Goal: Transaction & Acquisition: Purchase product/service

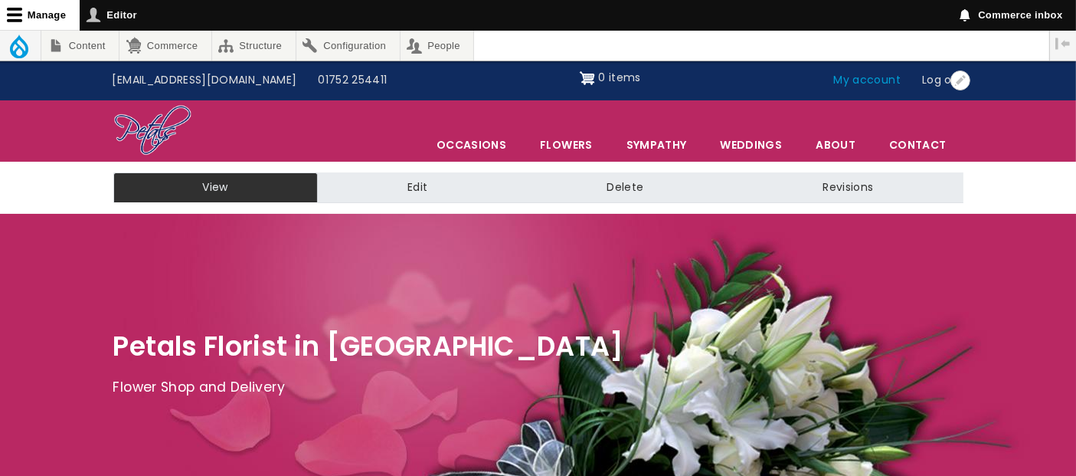
click at [870, 80] on link "My account" at bounding box center [867, 80] width 89 height 29
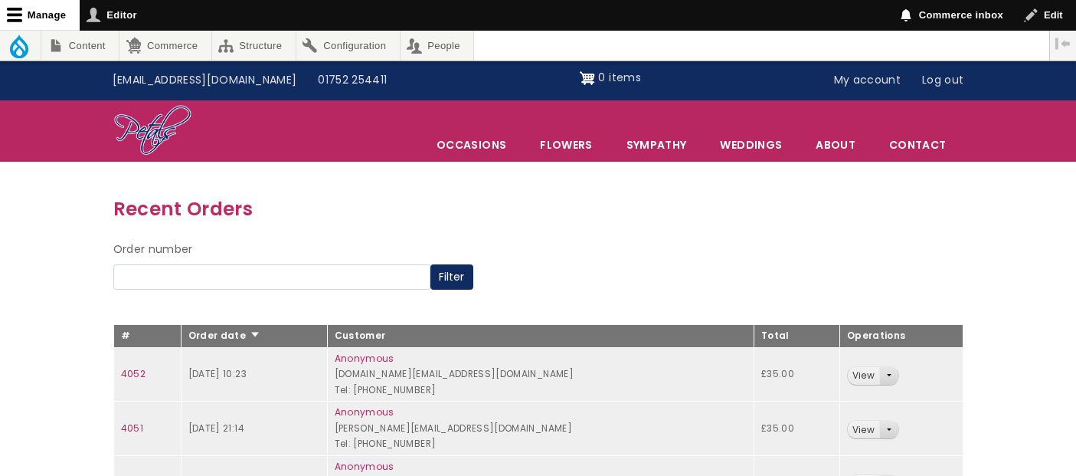
scroll to position [255, 0]
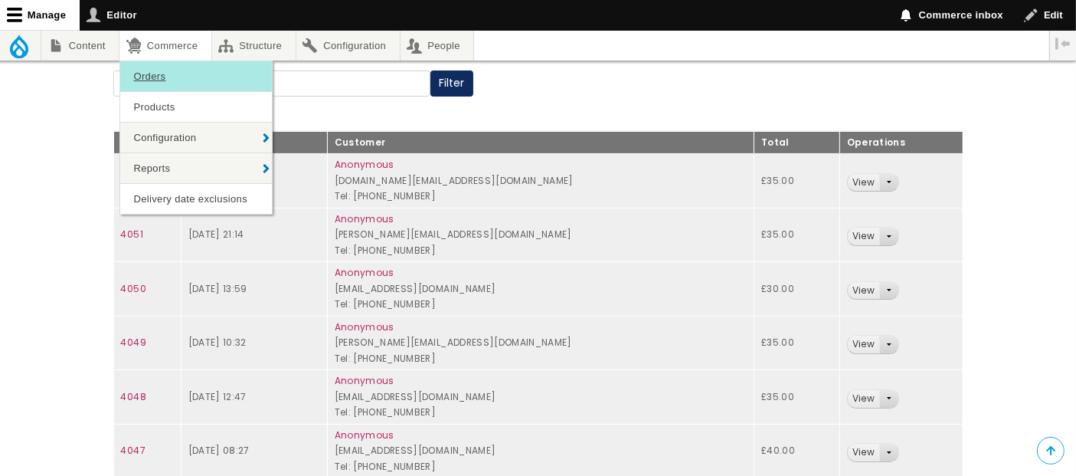
click at [165, 73] on link "Orders" at bounding box center [196, 76] width 152 height 30
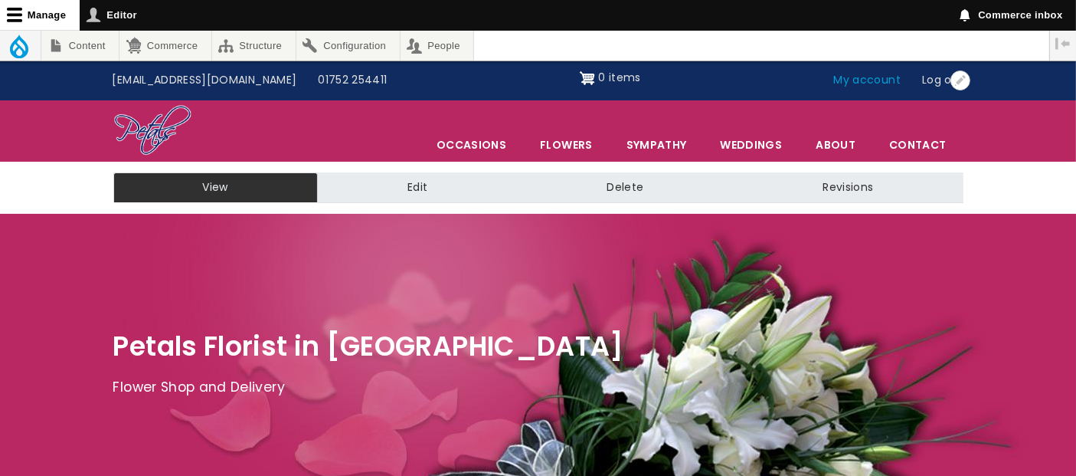
click at [872, 80] on link "My account" at bounding box center [867, 80] width 89 height 29
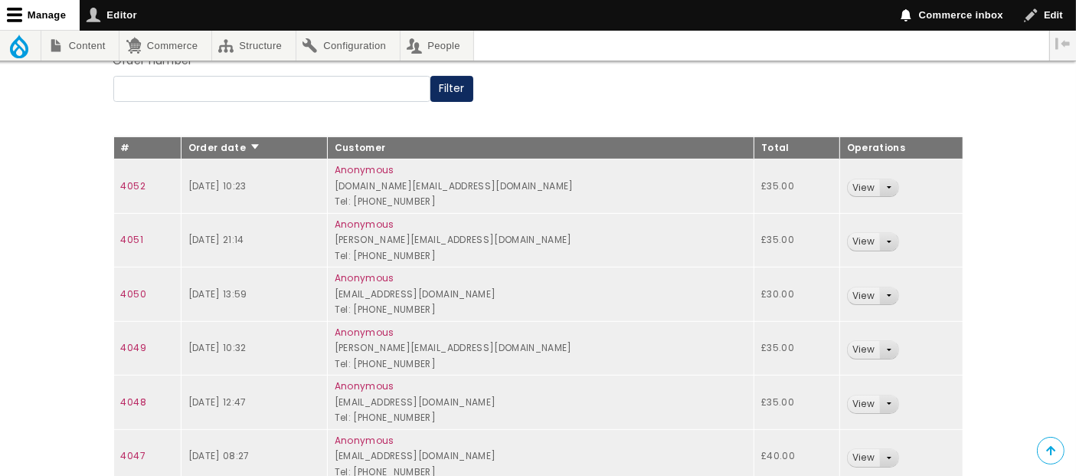
scroll to position [255, 0]
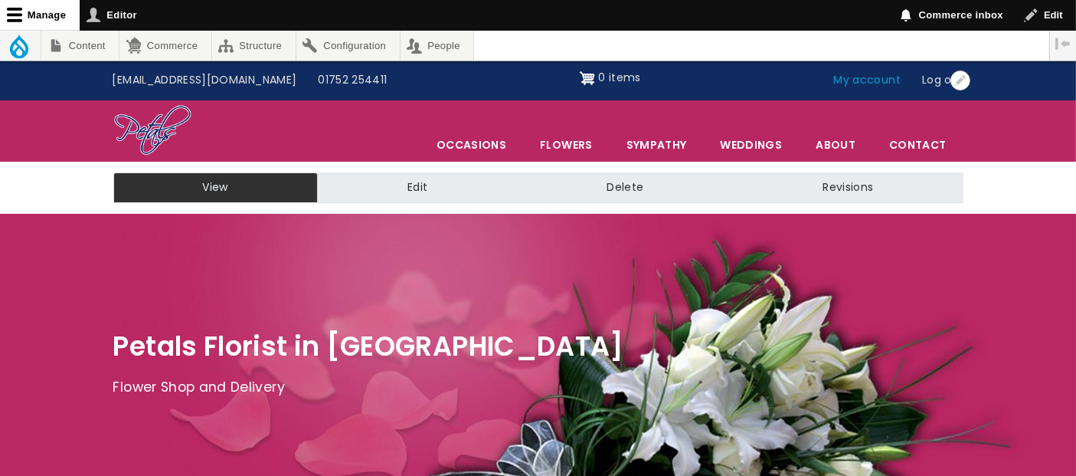
click at [871, 79] on link "My account" at bounding box center [867, 80] width 89 height 29
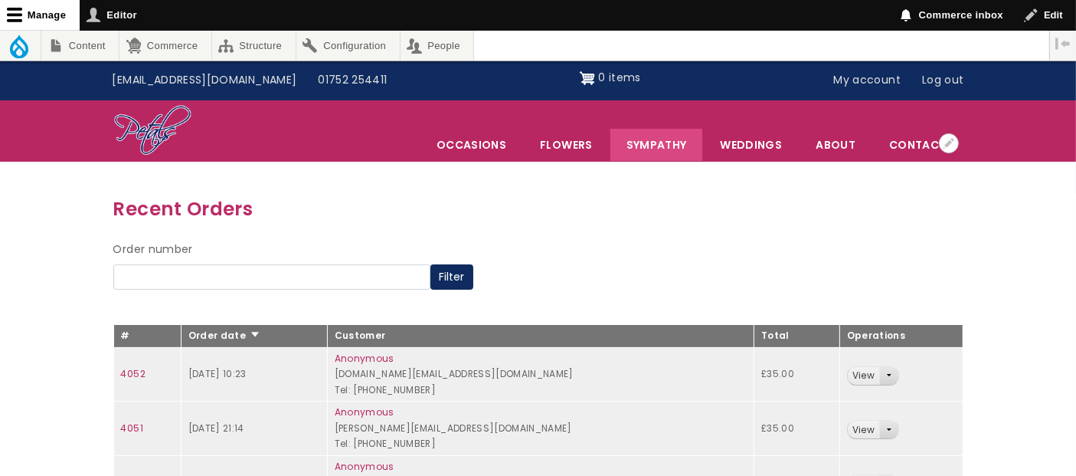
click at [653, 142] on link "Sympathy" at bounding box center [656, 145] width 93 height 32
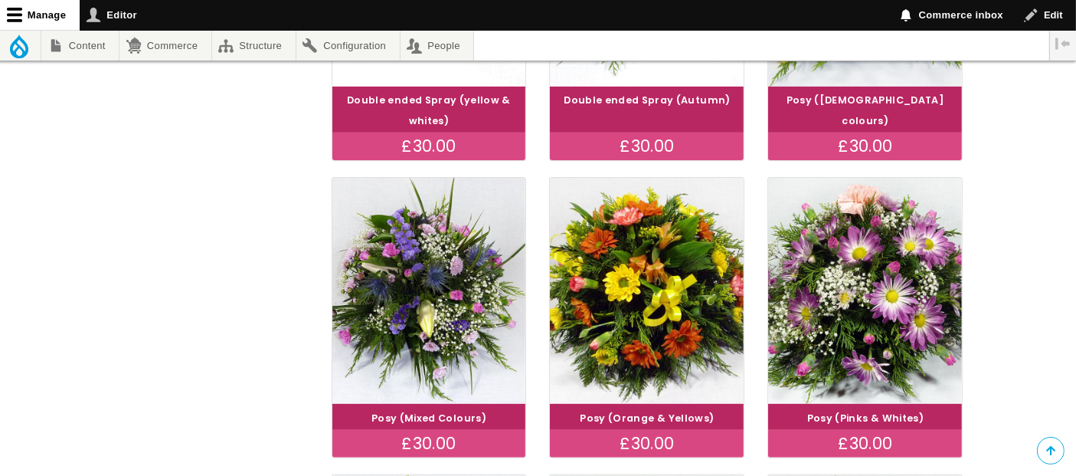
scroll to position [1212, 0]
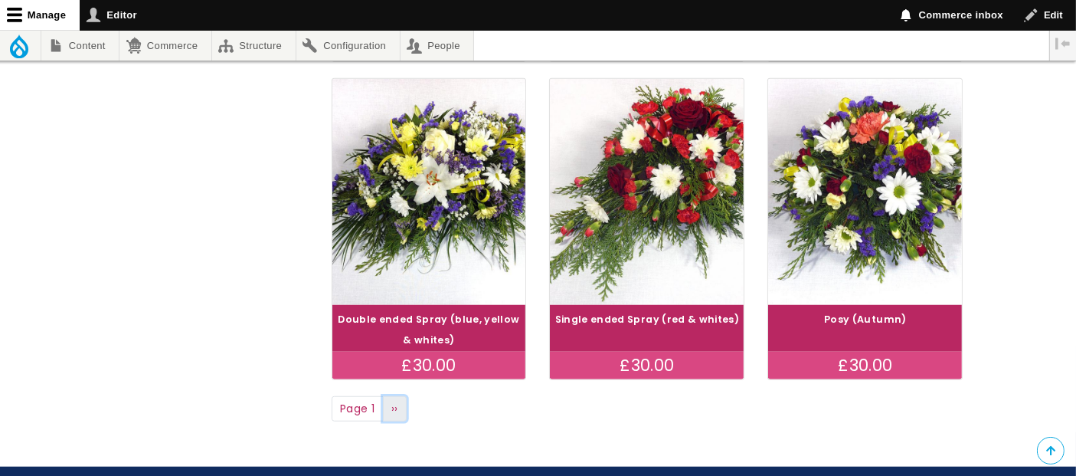
click at [400, 409] on link "Next page ››" at bounding box center [395, 409] width 25 height 26
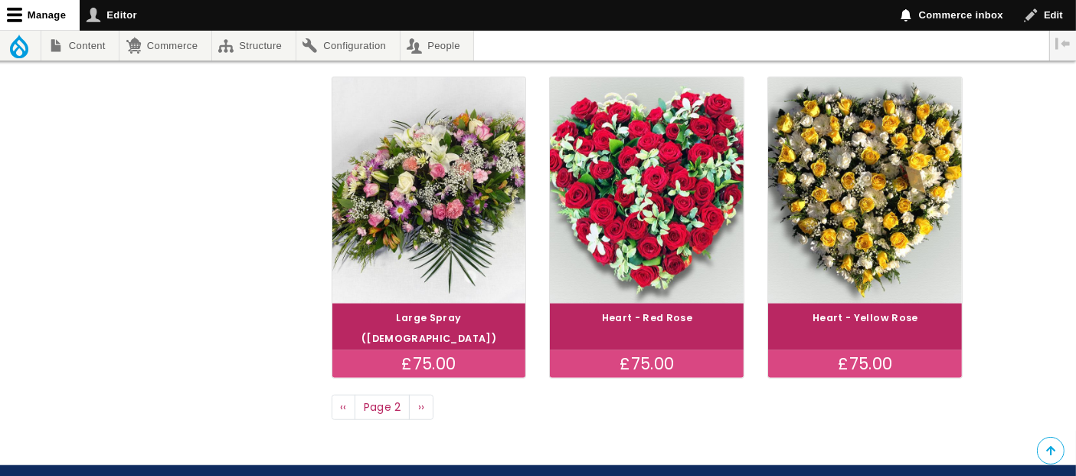
scroll to position [1236, 0]
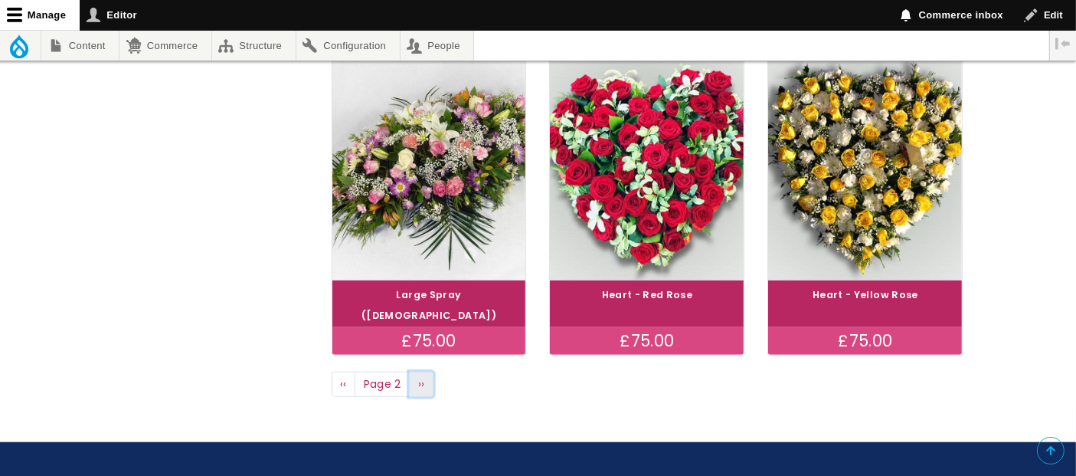
click at [423, 376] on span "››" at bounding box center [421, 383] width 7 height 15
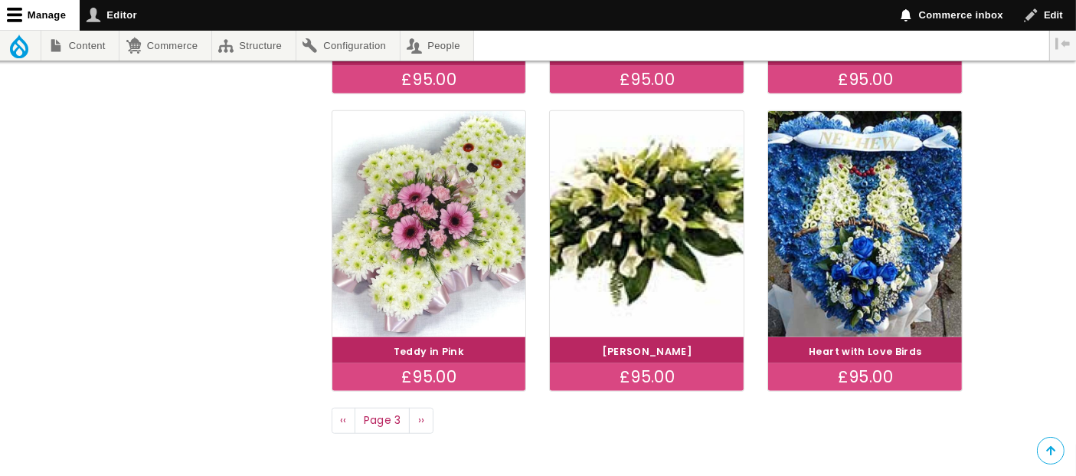
scroll to position [1213, 0]
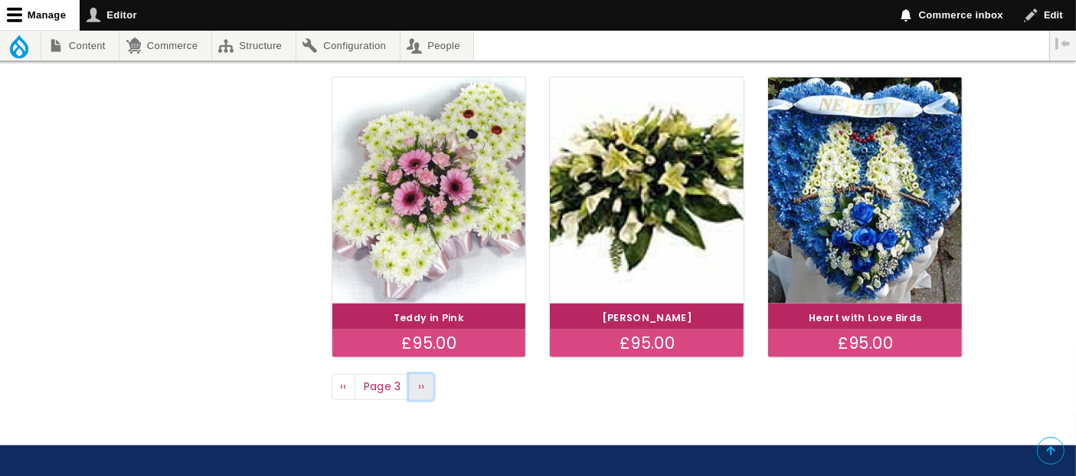
click at [424, 382] on link "Next page ››" at bounding box center [421, 387] width 25 height 26
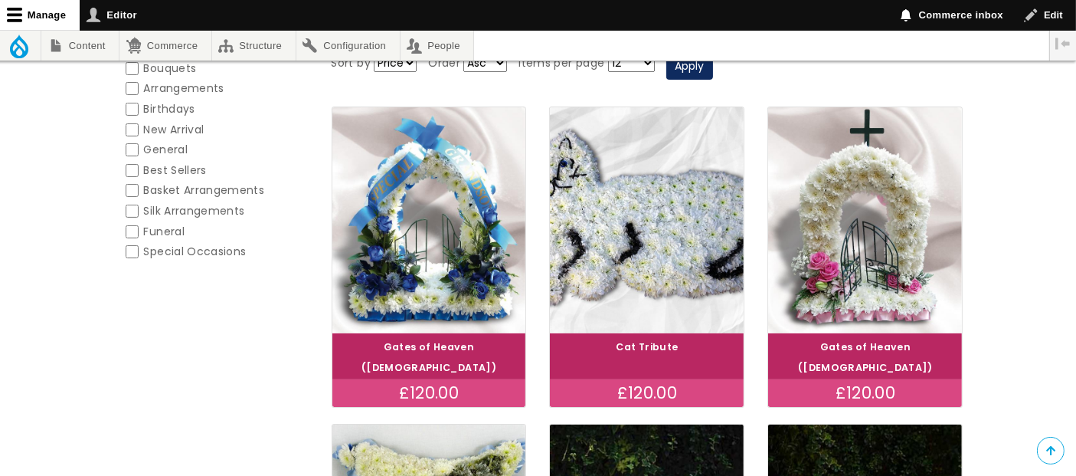
scroll to position [295, 0]
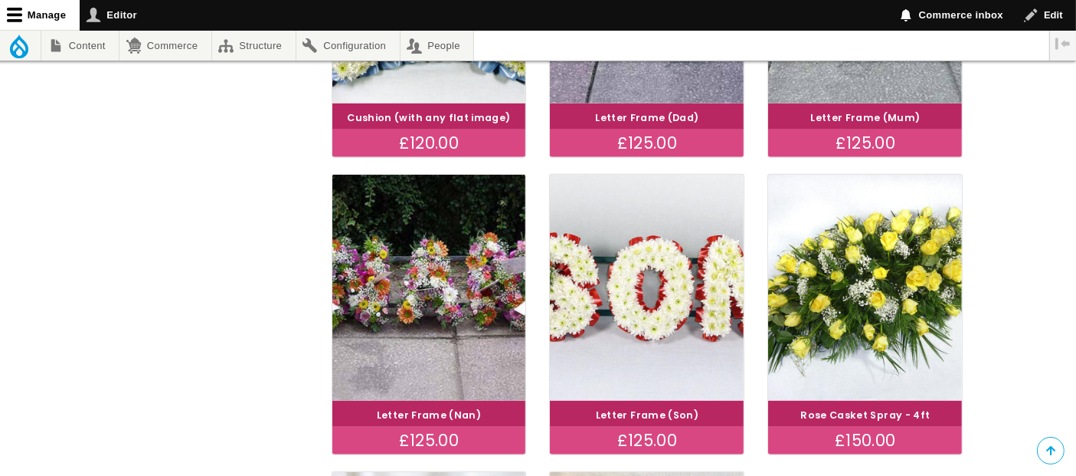
scroll to position [828, 0]
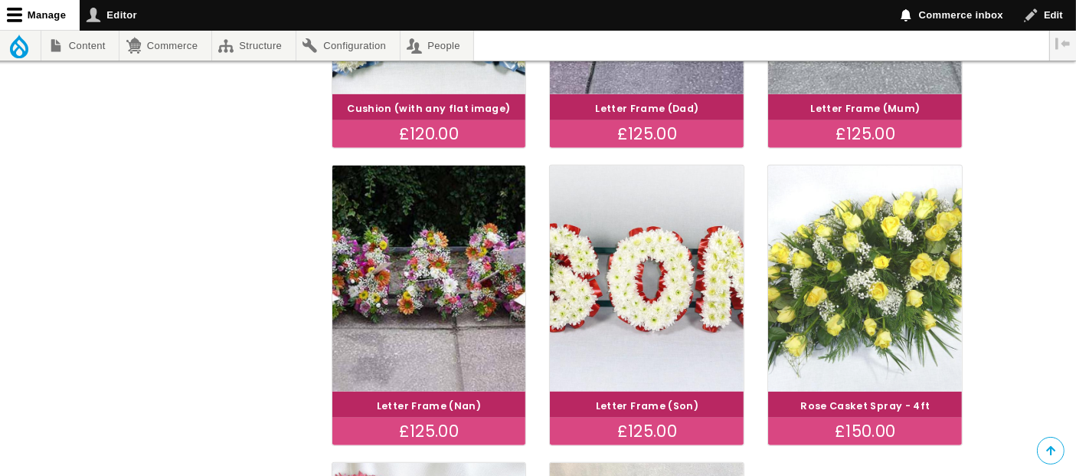
click at [885, 300] on img at bounding box center [866, 278] width 218 height 252
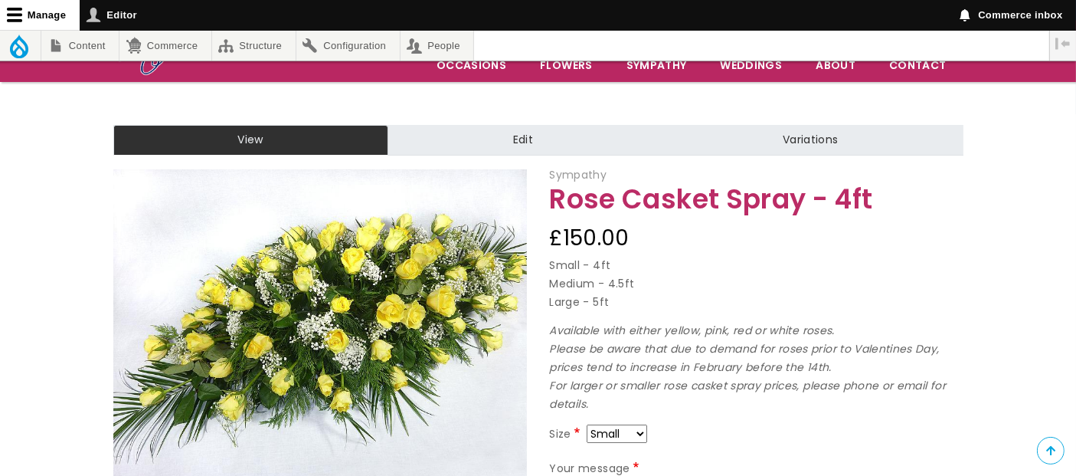
scroll to position [90, 0]
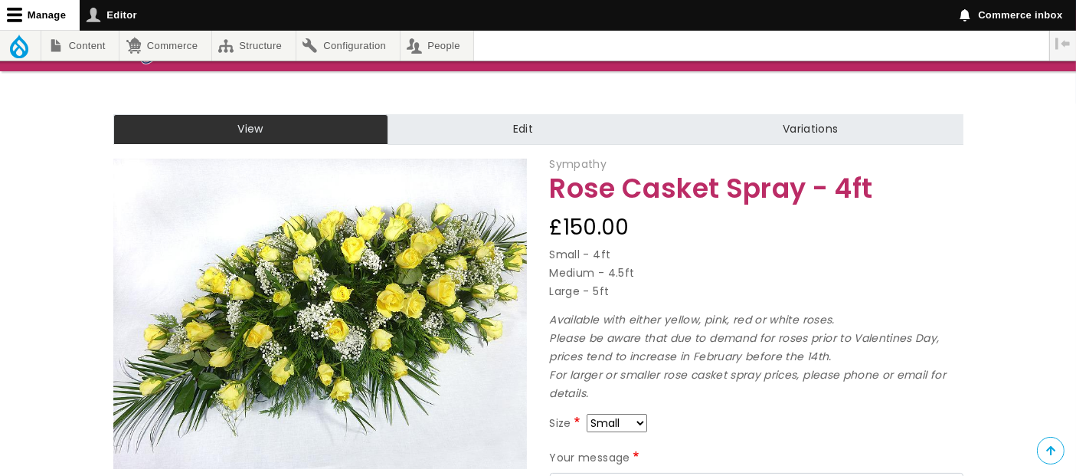
click at [643, 419] on select "Small Medium Large" at bounding box center [617, 423] width 61 height 18
select select "9"
click at [641, 417] on select "Small Medium Large" at bounding box center [617, 423] width 61 height 18
select select "10"
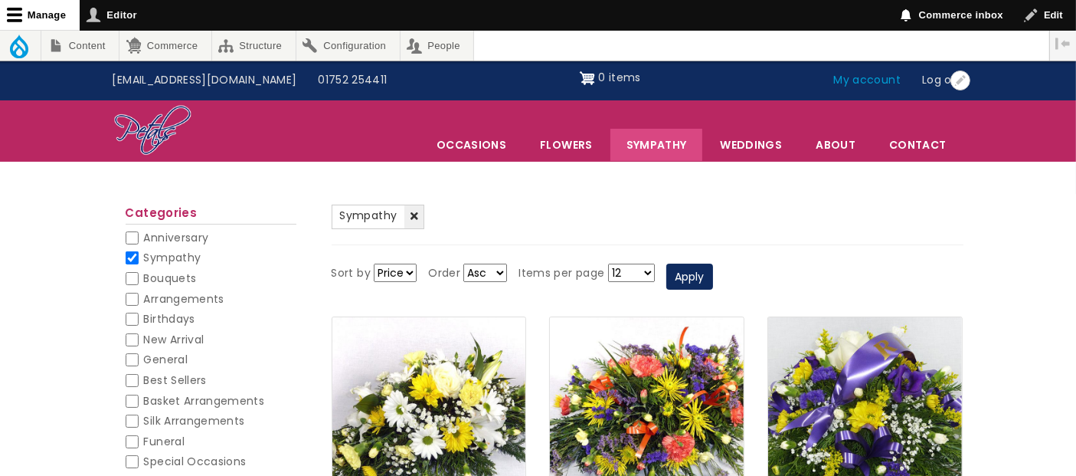
click at [882, 76] on link "My account" at bounding box center [867, 80] width 89 height 29
